Goal: Find specific page/section: Find specific page/section

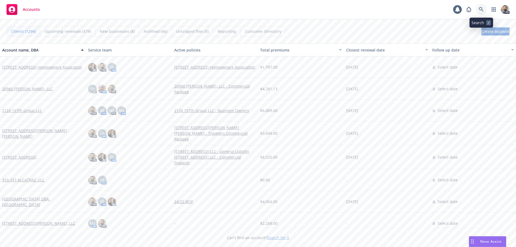
click at [482, 8] on icon at bounding box center [481, 9] width 5 height 5
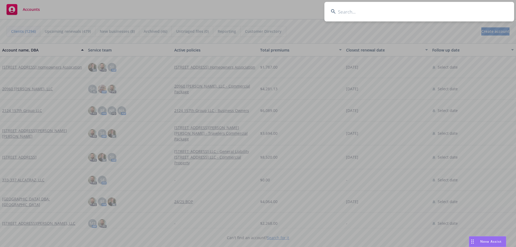
click at [467, 9] on input at bounding box center [419, 12] width 190 height 20
type input "wellspring"
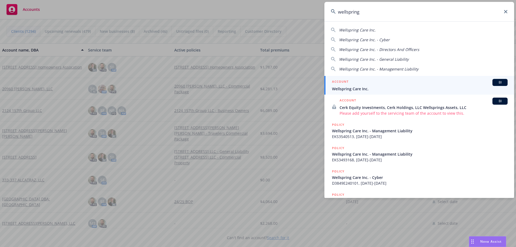
click at [347, 89] on span "Wellspring Care Inc." at bounding box center [420, 89] width 176 height 6
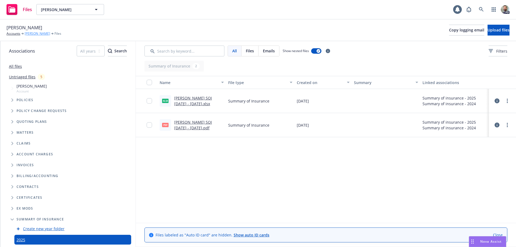
click at [35, 33] on link "[PERSON_NAME]" at bounding box center [37, 33] width 25 height 5
